Goal: Information Seeking & Learning: Learn about a topic

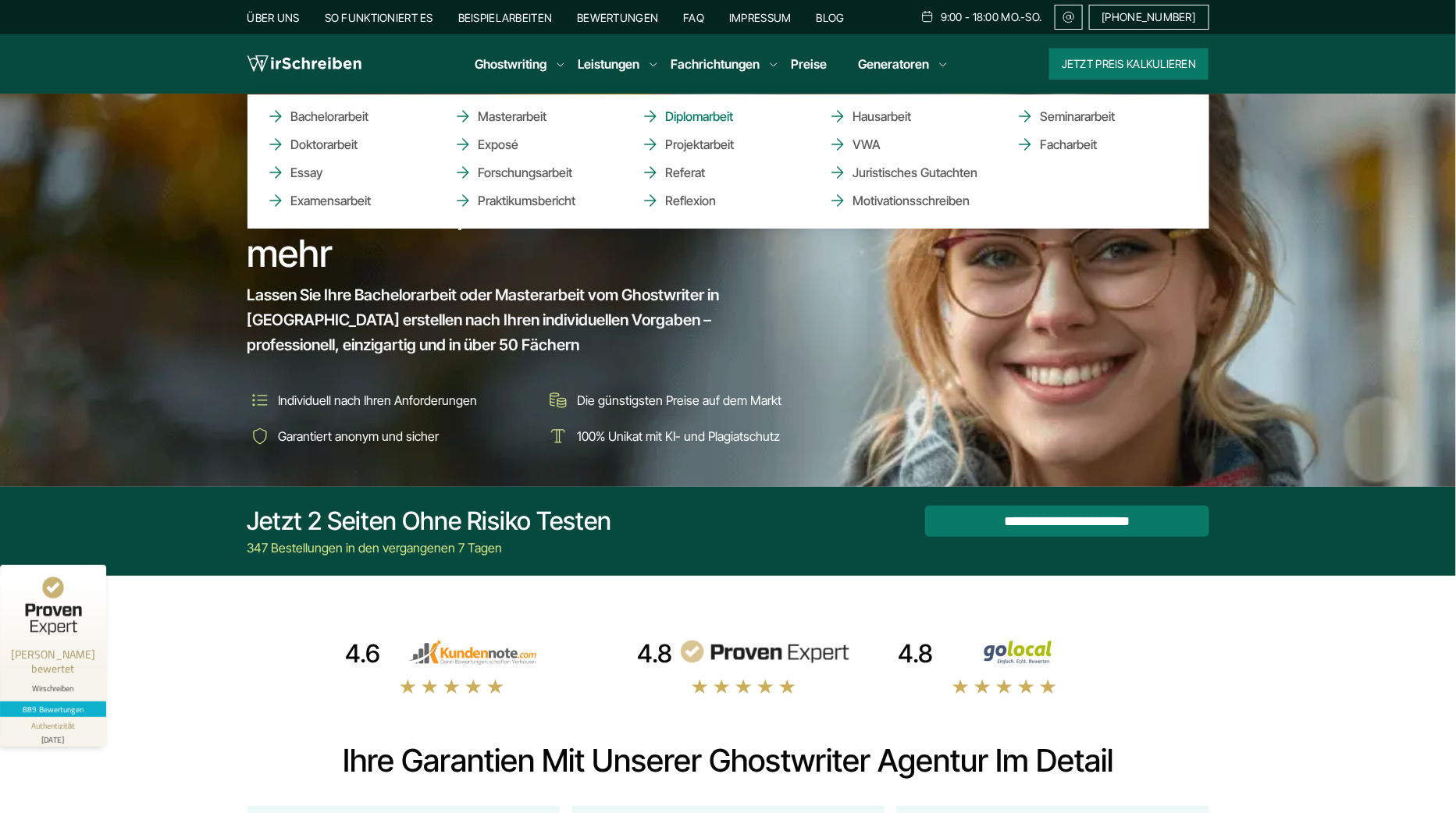
click at [694, 113] on link "Diplomarbeit" at bounding box center [719, 116] width 156 height 19
click at [875, 115] on link "Hausarbeit" at bounding box center [906, 116] width 156 height 19
click at [1063, 115] on link "Seminararbeit" at bounding box center [1093, 116] width 156 height 19
click at [338, 143] on link "Doktorarbeit" at bounding box center [344, 145] width 156 height 19
click at [1058, 144] on link "Facharbeit" at bounding box center [1093, 145] width 156 height 19
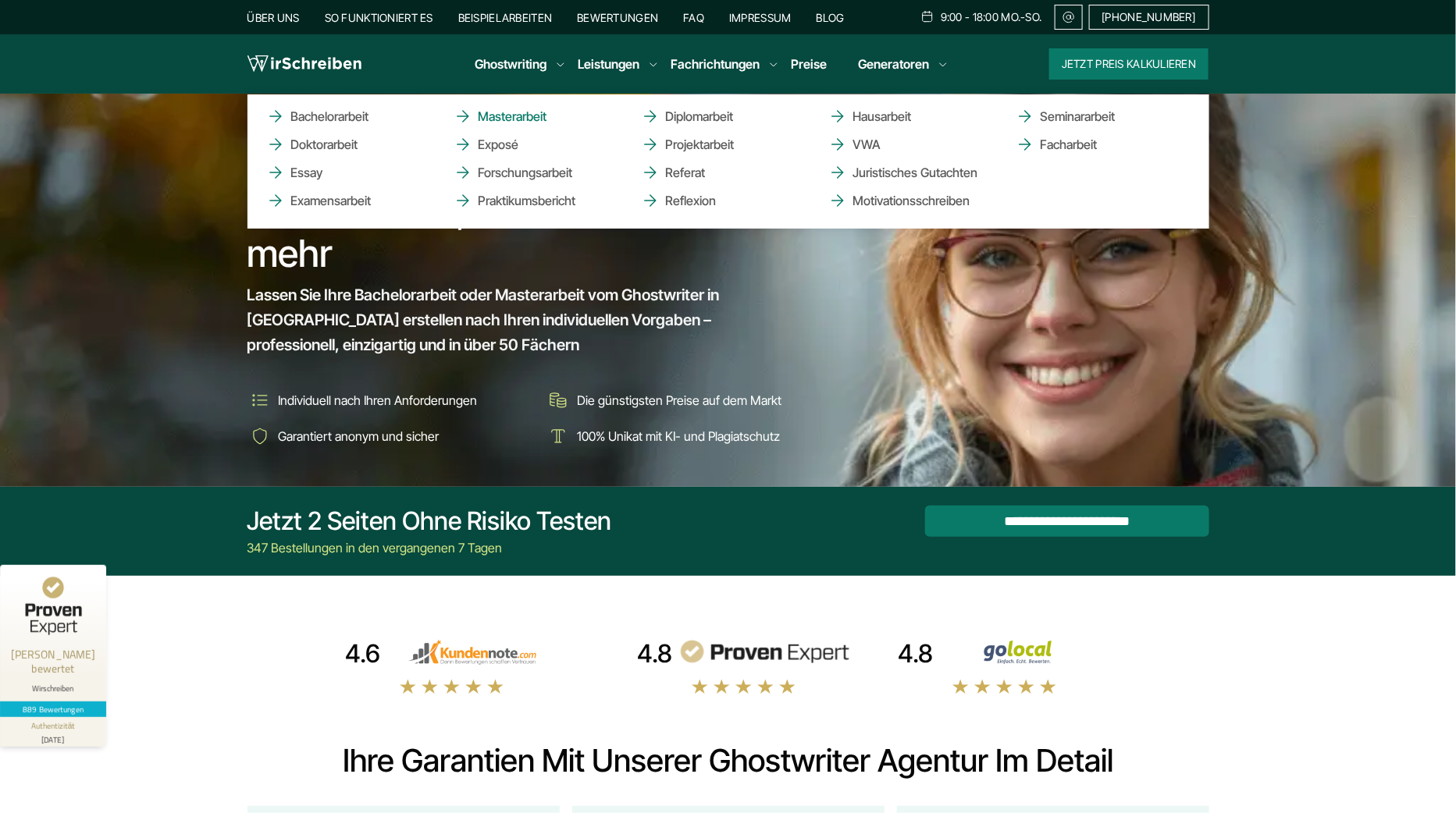
click at [521, 117] on link "Masterarbeit" at bounding box center [531, 116] width 156 height 19
click at [334, 119] on link "Bachelorarbeit" at bounding box center [344, 116] width 156 height 19
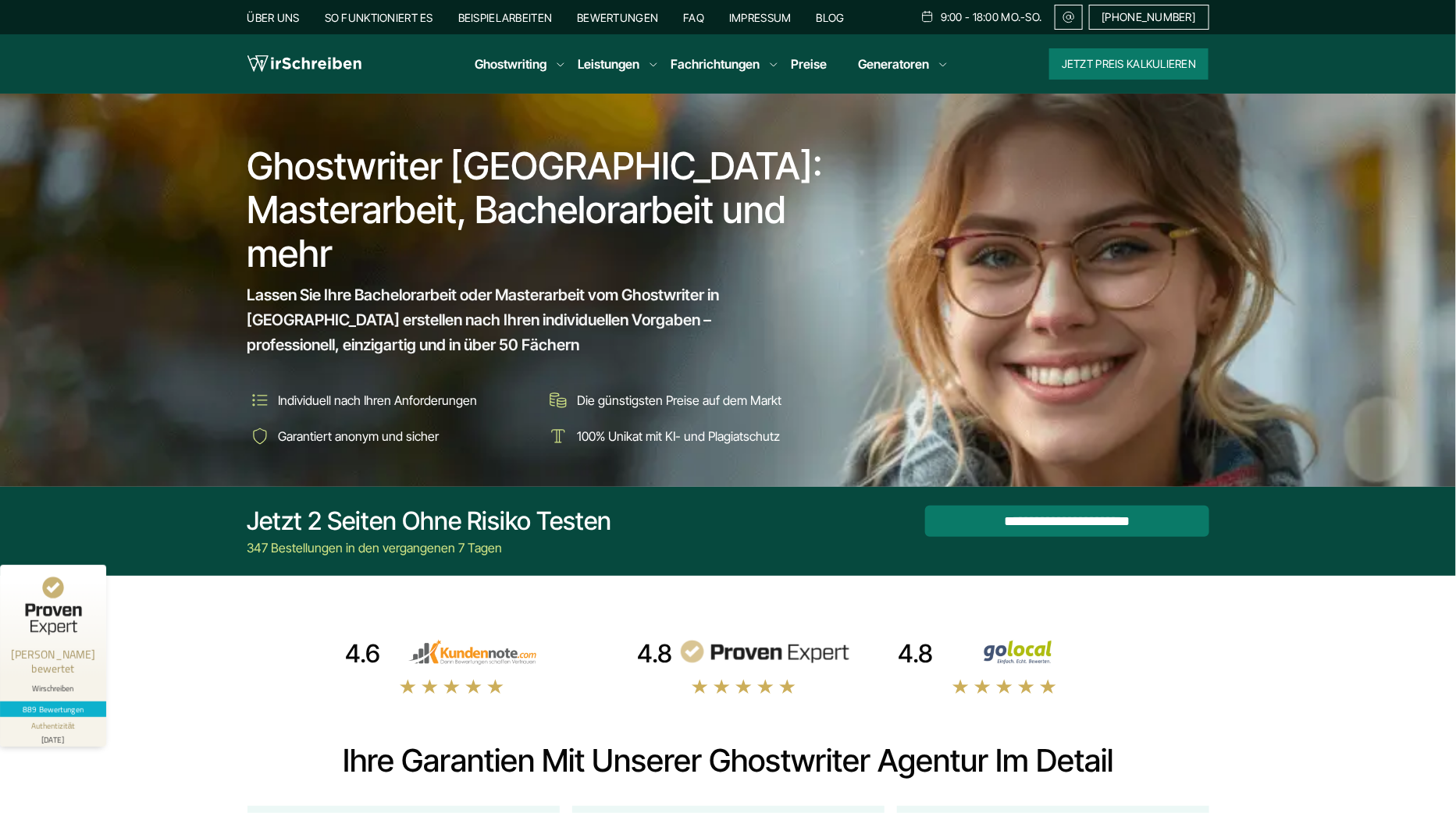
click at [551, 209] on h1 "Ghostwriter [GEOGRAPHIC_DATA]: Masterarbeit, Bachelorarbeit und mehr" at bounding box center [541, 210] width 587 height 131
copy h1 "Bachelorarbeit"
click at [308, 205] on h1 "Ghostwriter Österreich: Masterarbeit, Bachelorarbeit und mehr" at bounding box center [541, 210] width 587 height 131
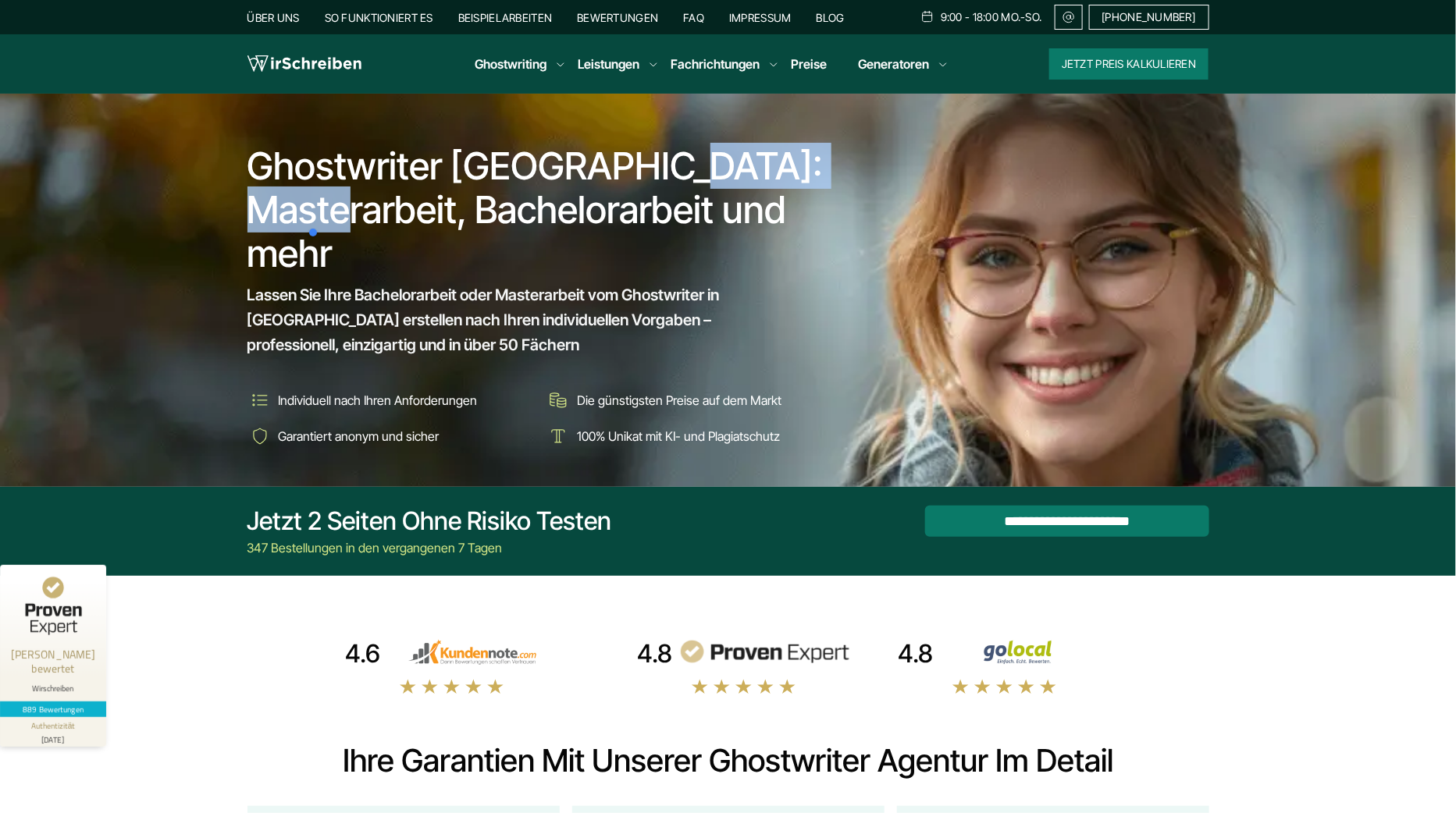
copy h1 "Masterarbeit"
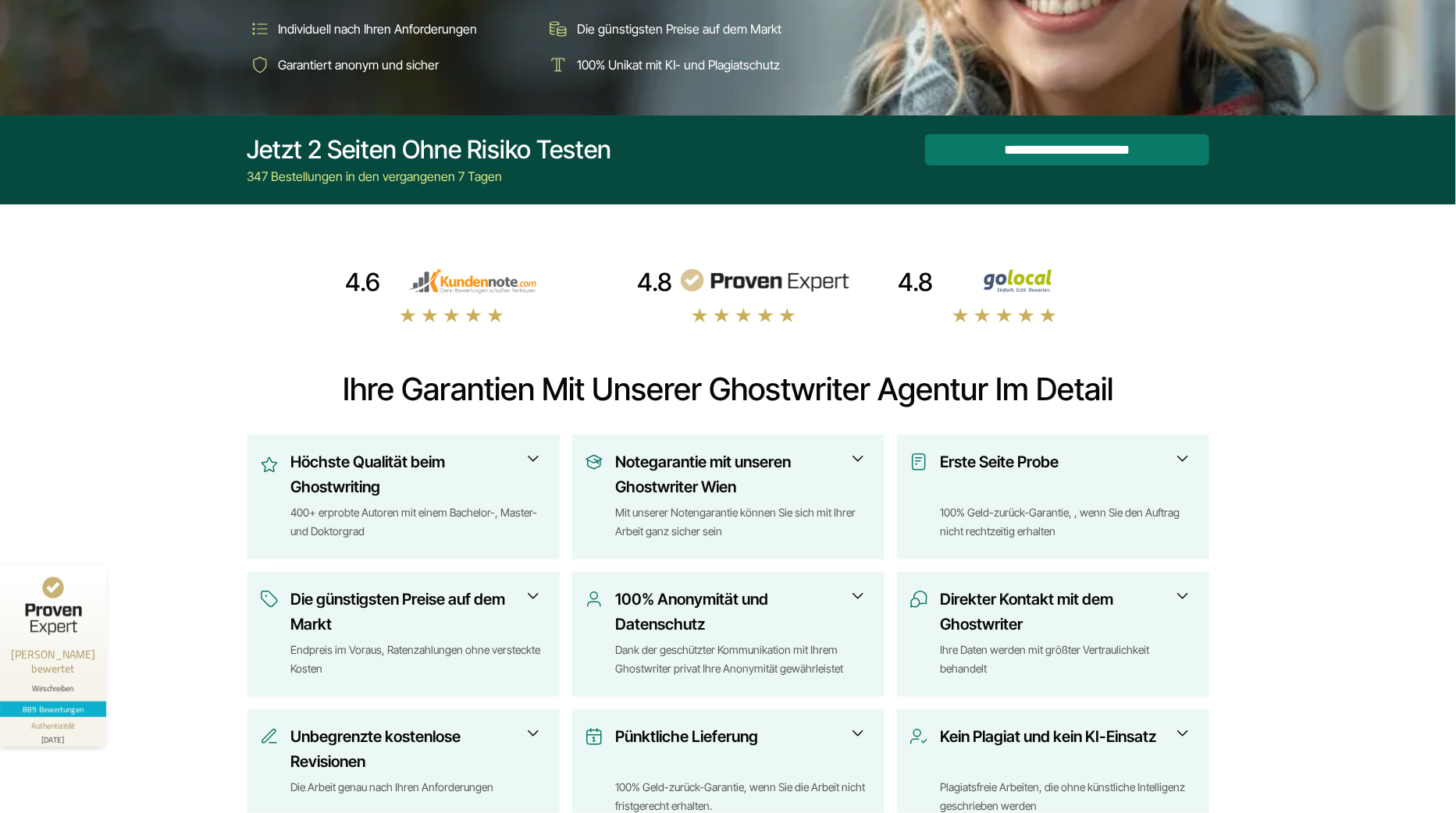
scroll to position [207, 0]
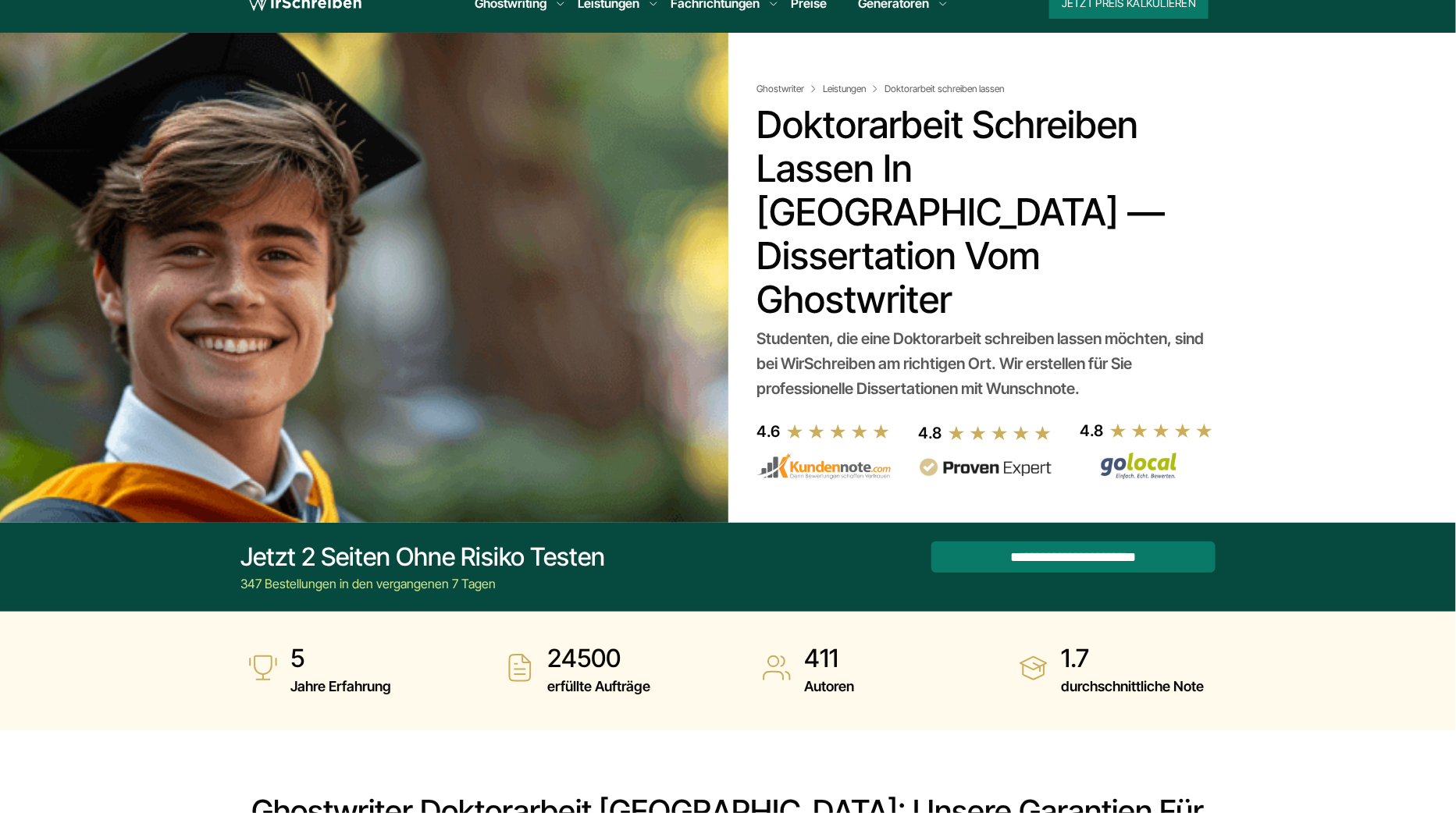
scroll to position [67, 0]
